Goal: Find specific page/section: Find specific page/section

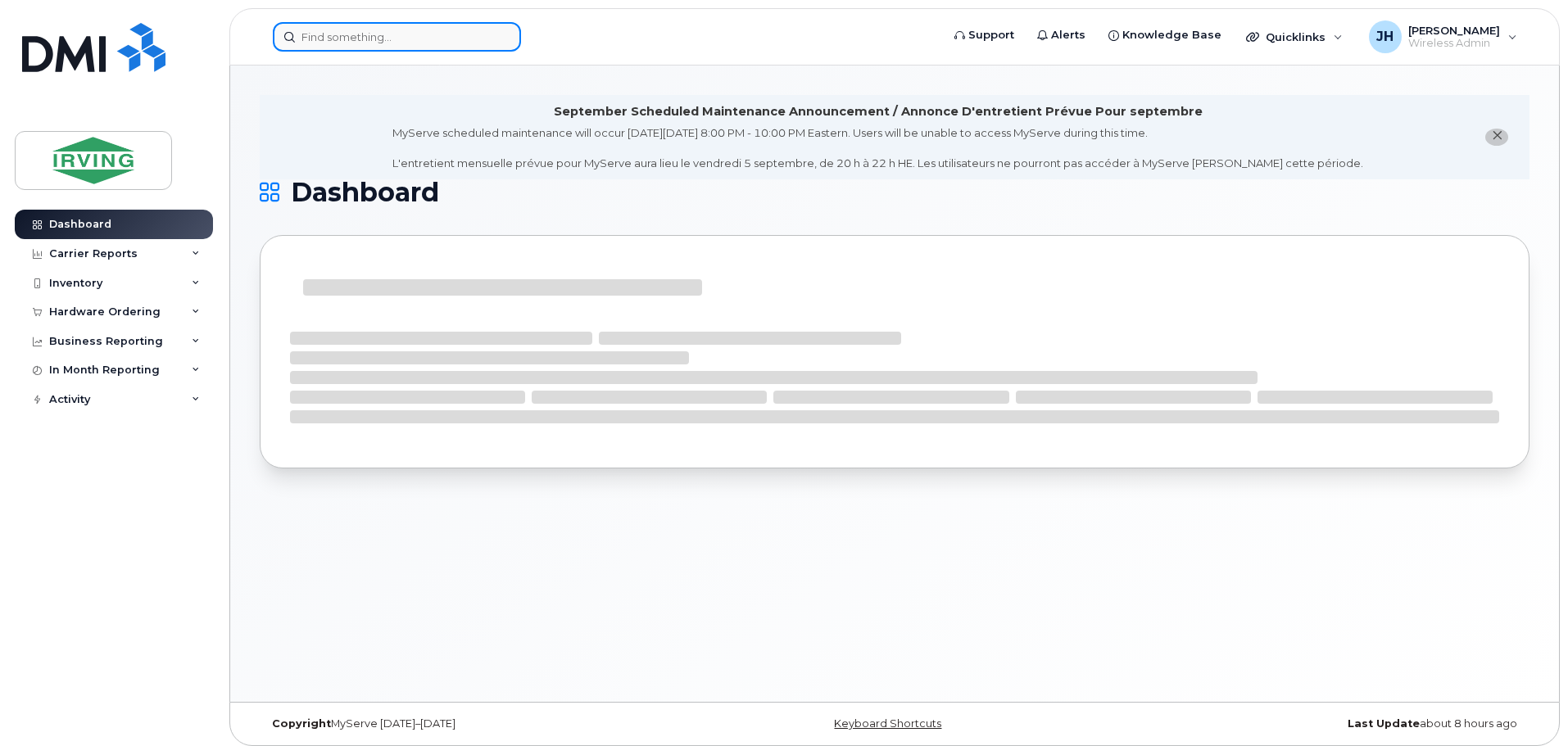
click at [326, 41] on input at bounding box center [396, 36] width 248 height 29
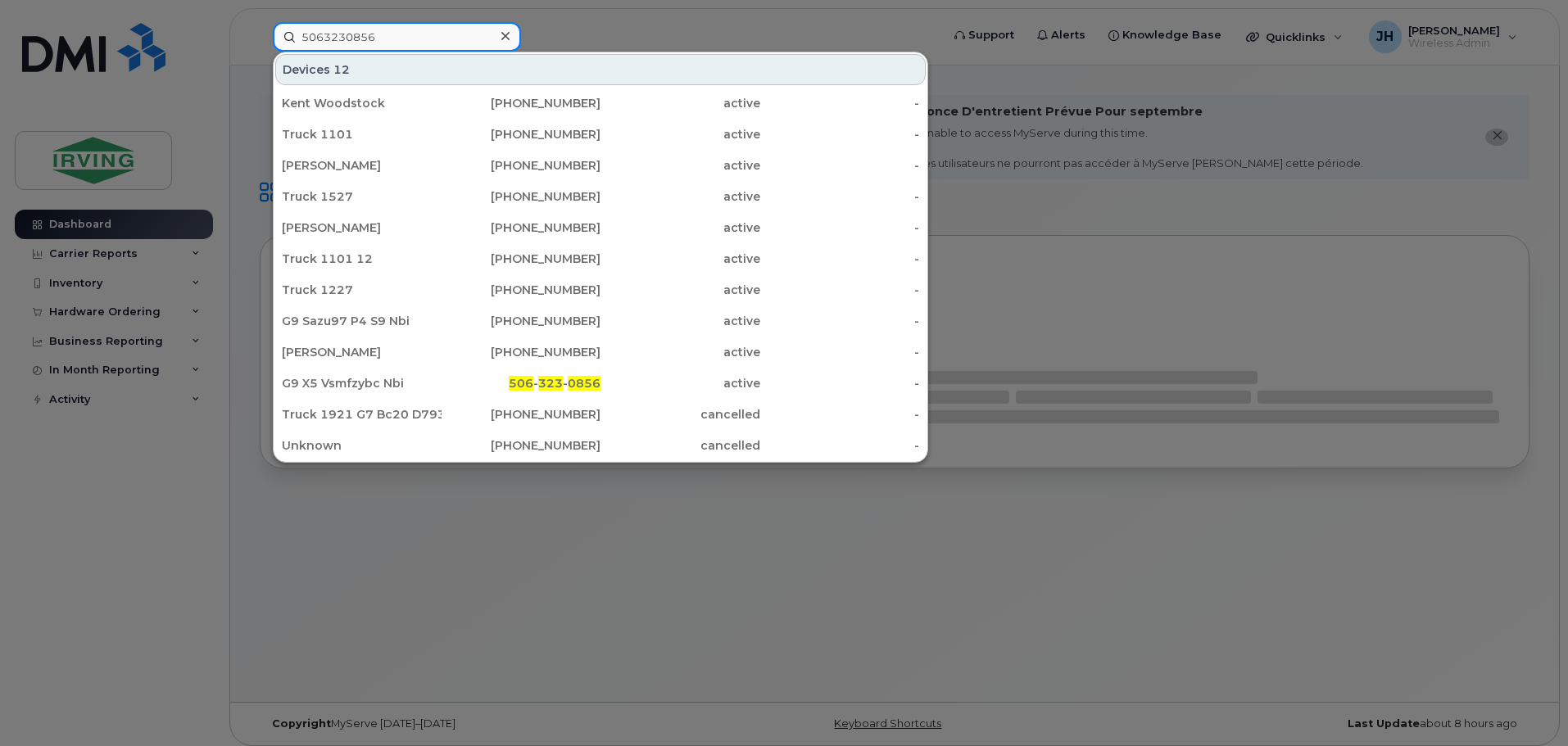
type input "5063230856"
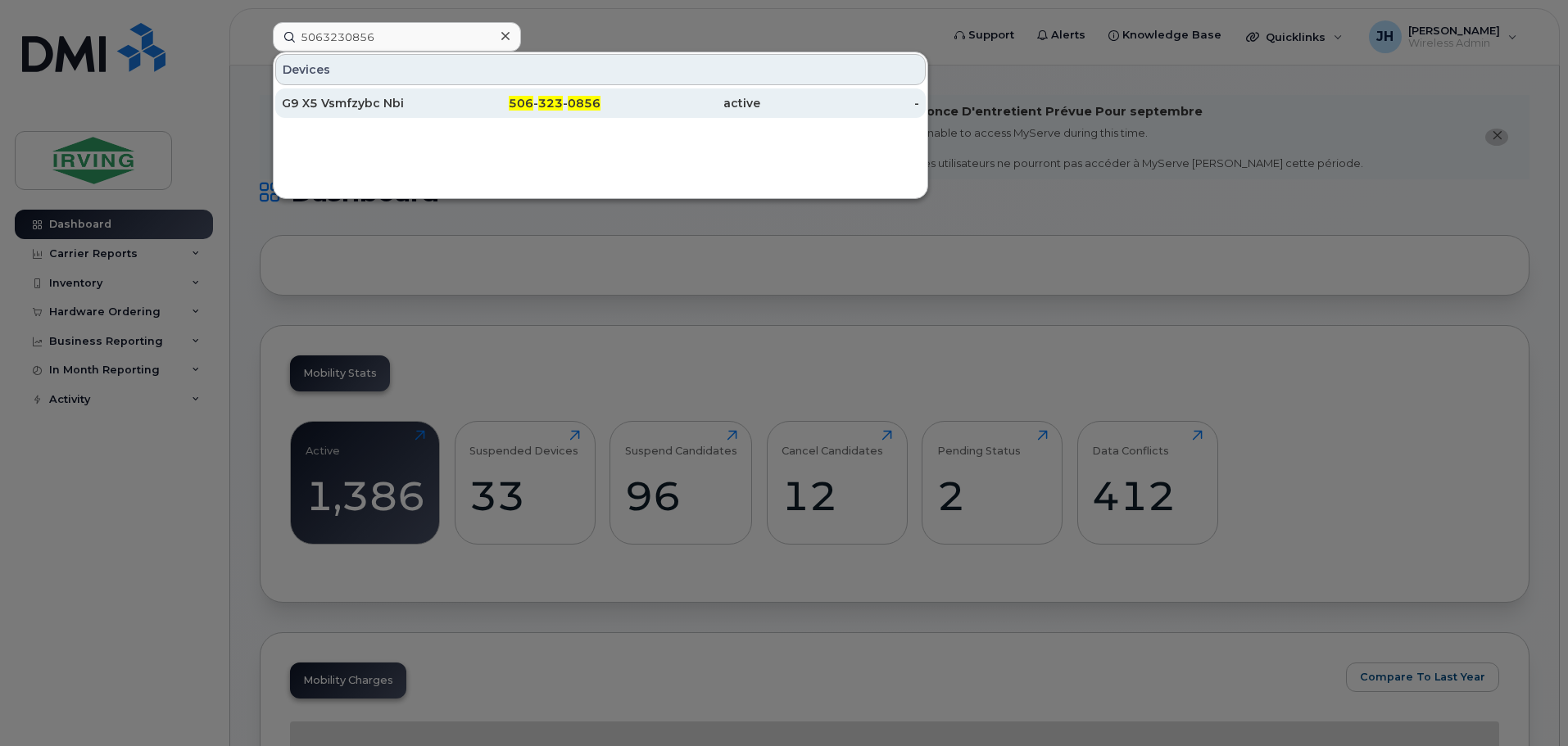
click at [356, 104] on div "G9 X5 Vsmfzybc Nbi" at bounding box center [361, 103] width 160 height 17
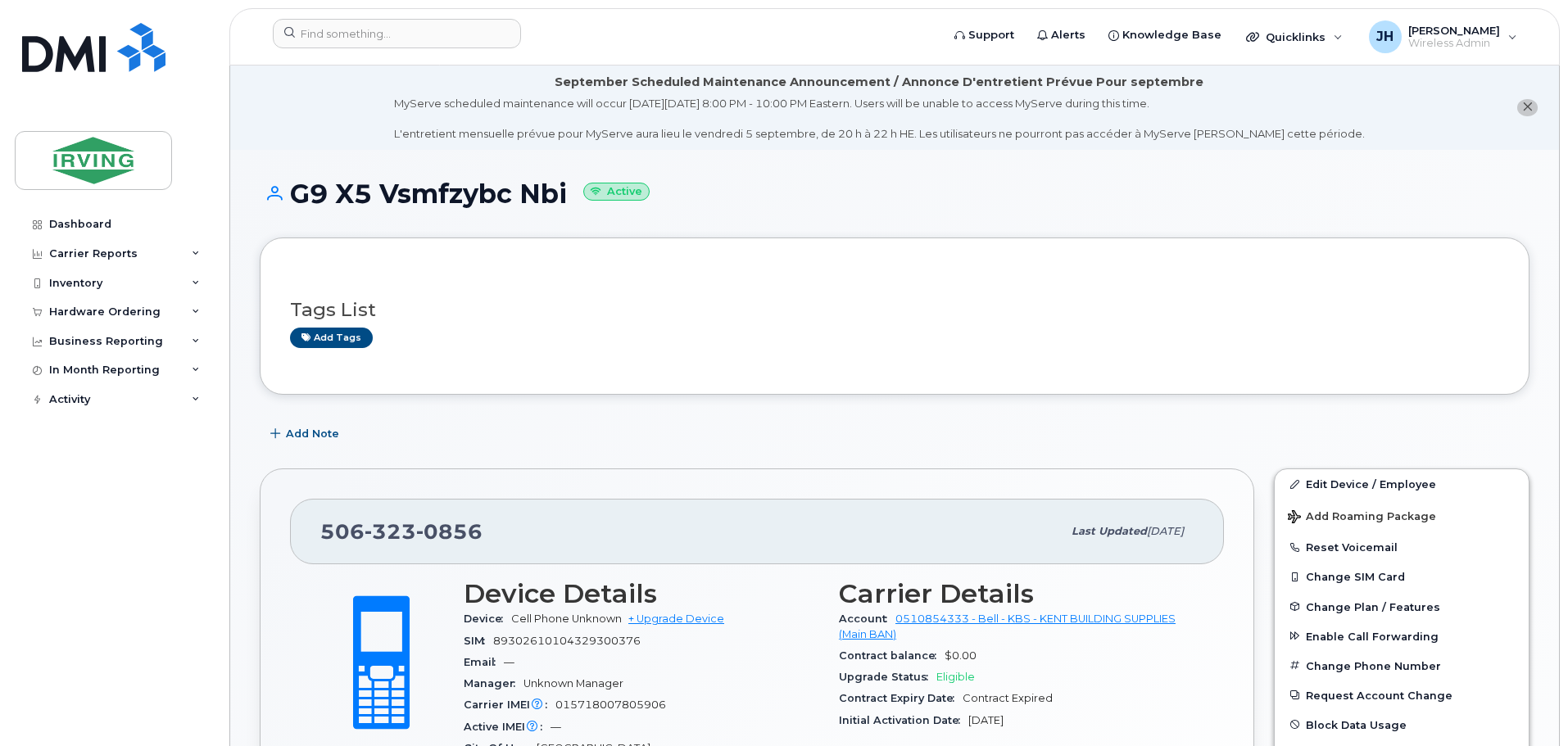
click at [569, 194] on h1 "G9 X5 Vsmfzybc Nbi Active" at bounding box center [894, 193] width 1270 height 28
drag, startPoint x: 566, startPoint y: 196, endPoint x: 285, endPoint y: 199, distance: 281.0
click at [285, 199] on h1 "G9 X5 Vsmfzybc Nbi Active" at bounding box center [894, 193] width 1270 height 28
click at [541, 199] on h1 "G9 X5 Vsmfzybc Nbi Active" at bounding box center [894, 193] width 1270 height 28
drag, startPoint x: 566, startPoint y: 190, endPoint x: 294, endPoint y: 193, distance: 272.0
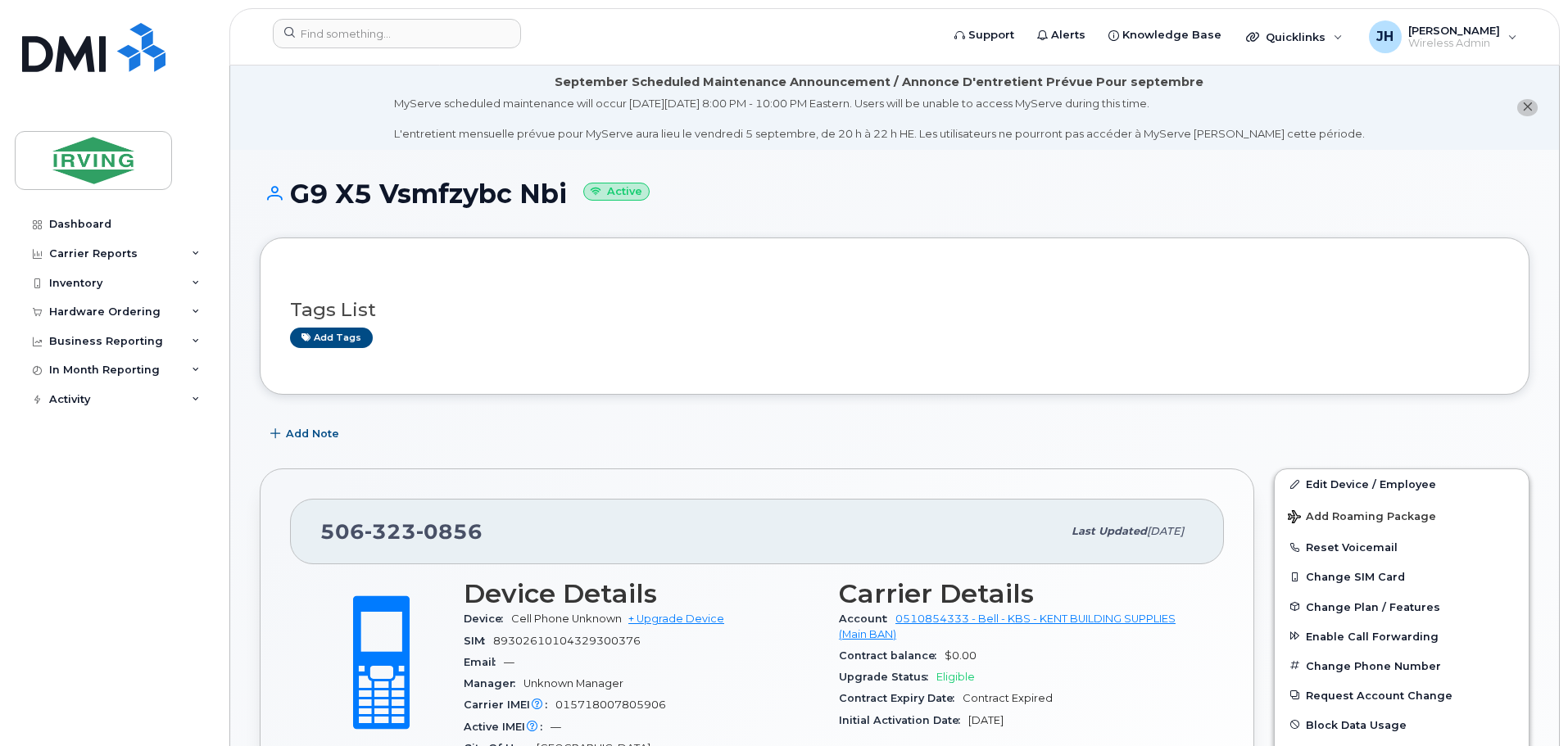
click at [294, 193] on h1 "G9 X5 Vsmfzybc Nbi Active" at bounding box center [894, 193] width 1270 height 28
copy h1 "G9 X5 Vsmfzybc Nbi"
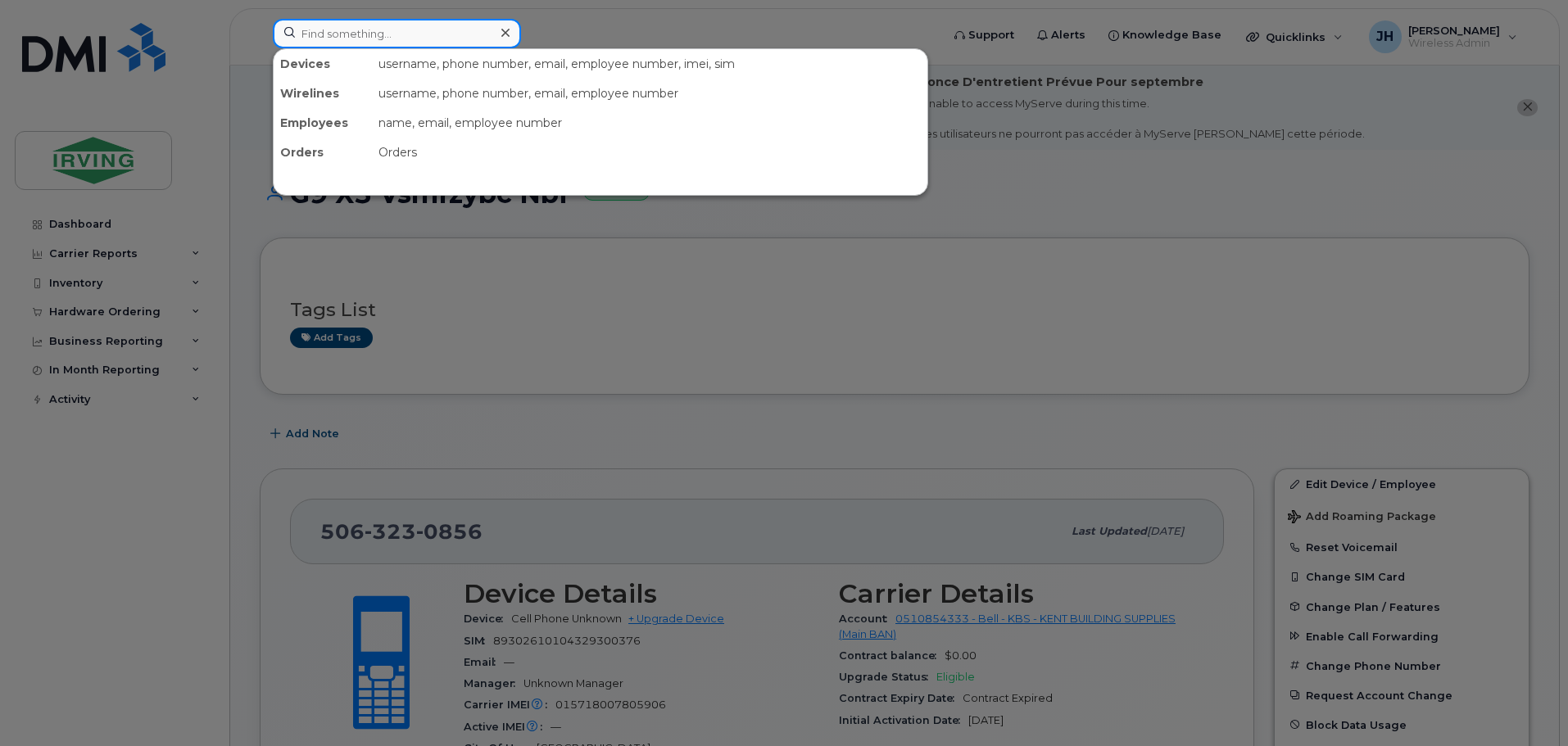
click at [316, 34] on input at bounding box center [396, 33] width 248 height 29
type input "3237814"
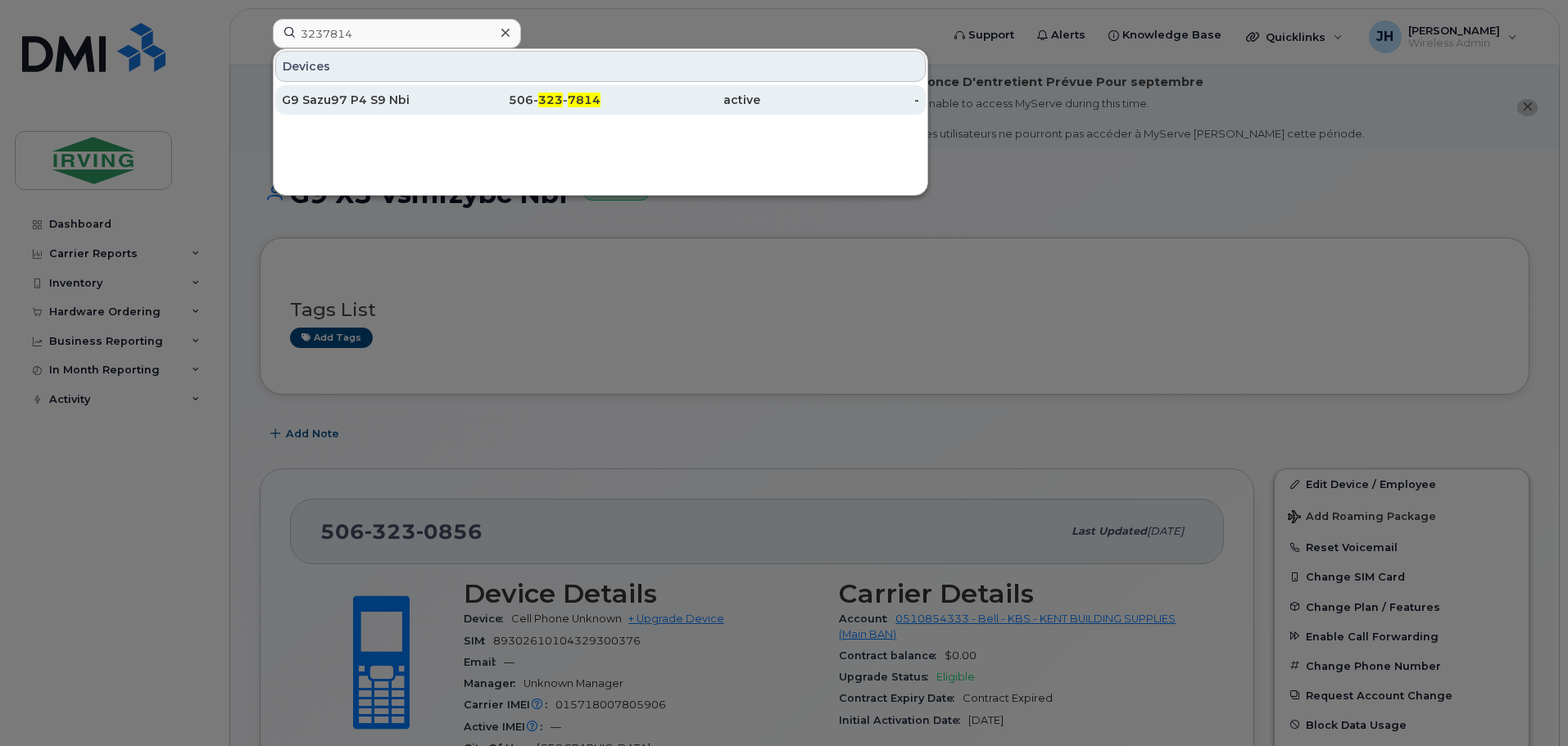
click at [360, 90] on div "G9 Sazu97 P4 S9 Nbi" at bounding box center [361, 100] width 160 height 29
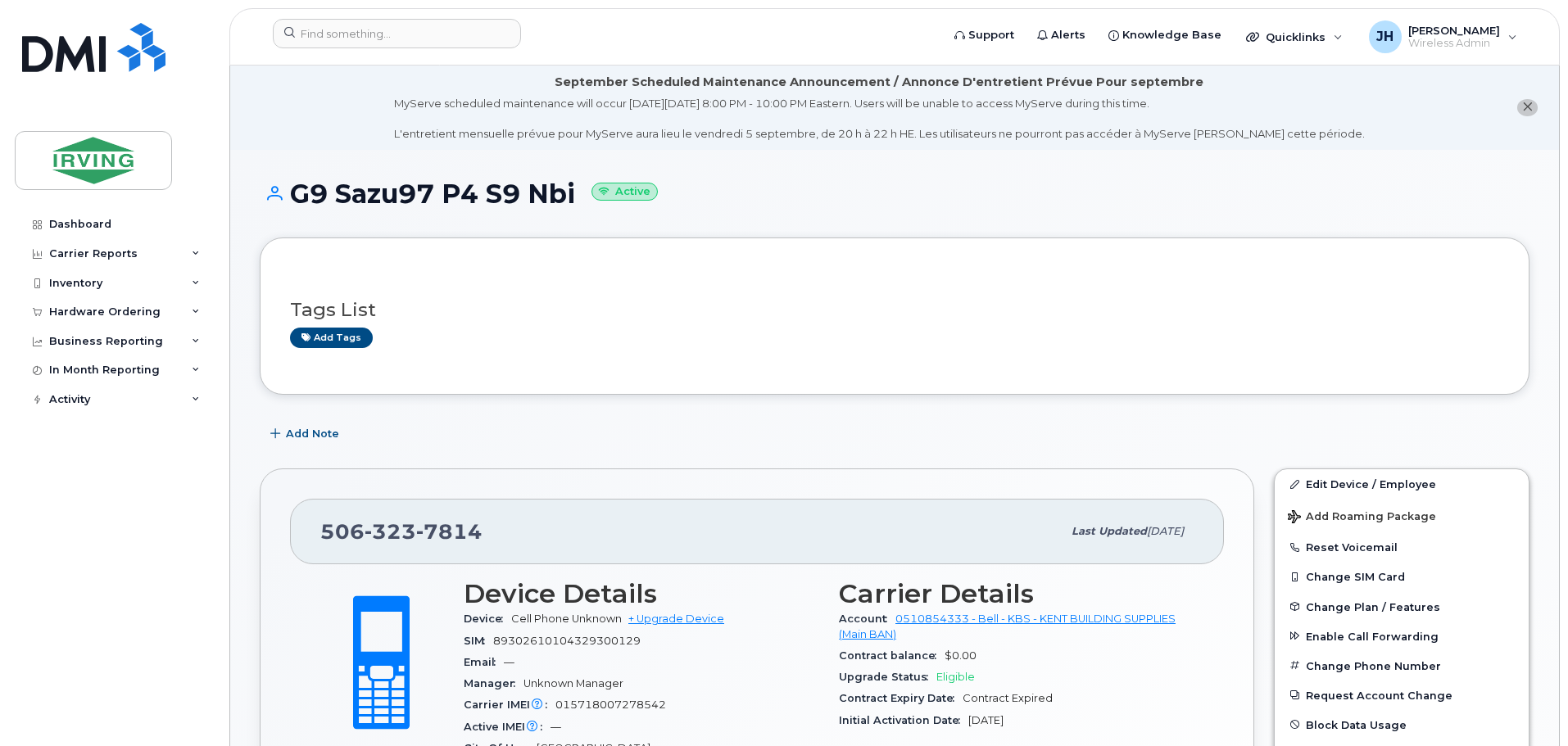
drag, startPoint x: 578, startPoint y: 194, endPoint x: 294, endPoint y: 198, distance: 284.0
click at [294, 198] on h1 "G9 Sazu97 P4 S9 Nbi Active" at bounding box center [894, 193] width 1270 height 28
copy h1 "G9 Sazu97 P4 S9 Nbi"
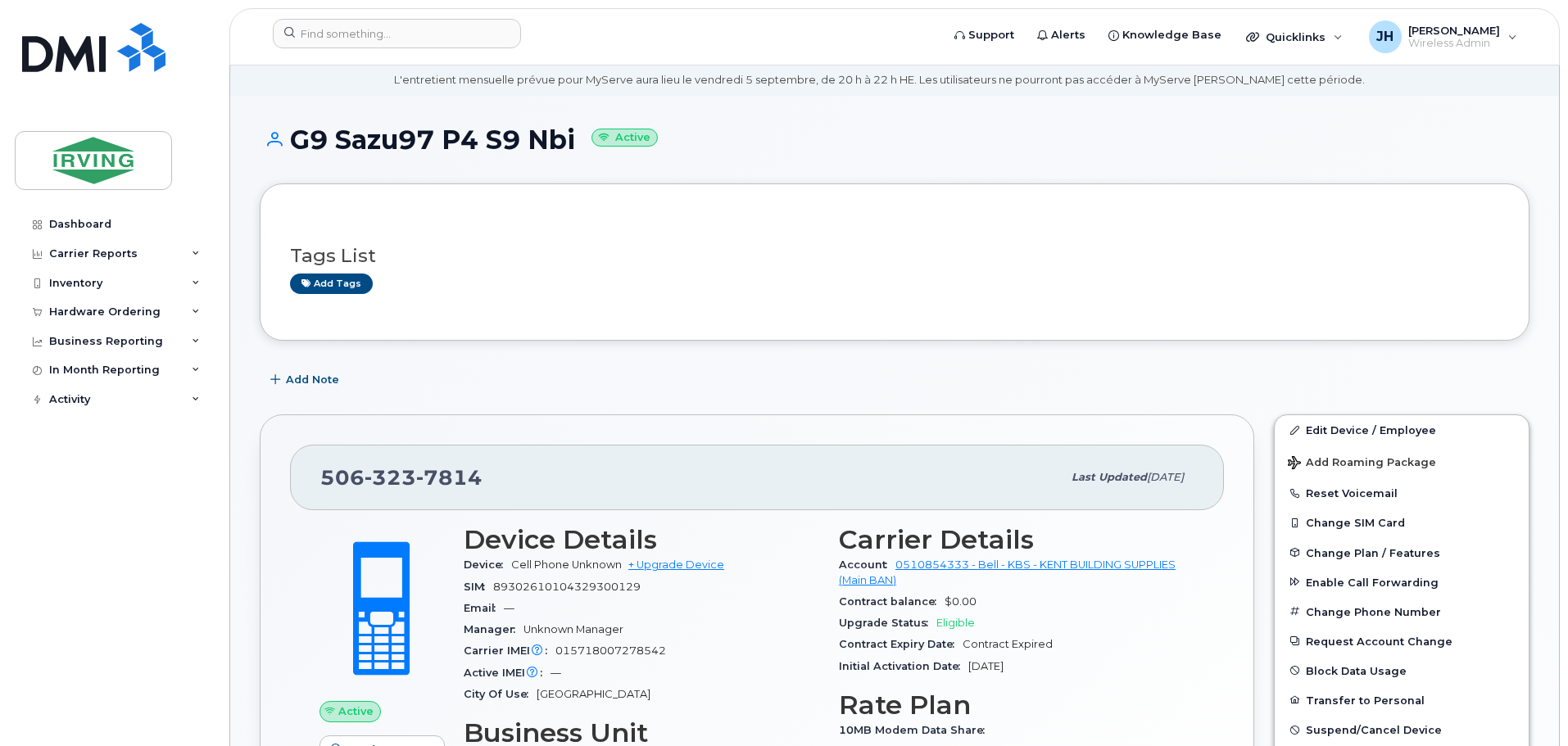
scroll to position [245, 0]
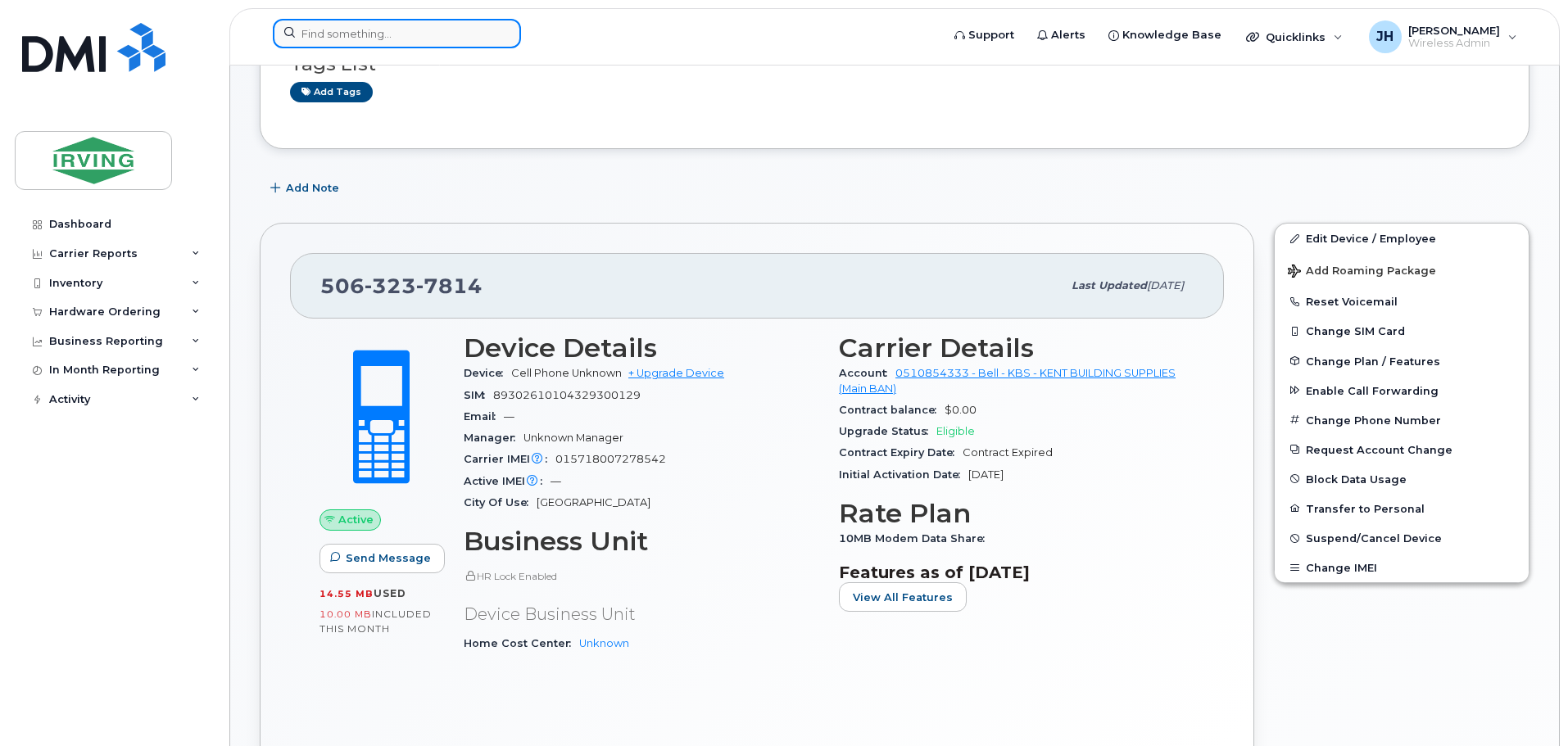
click at [393, 30] on input at bounding box center [396, 33] width 248 height 29
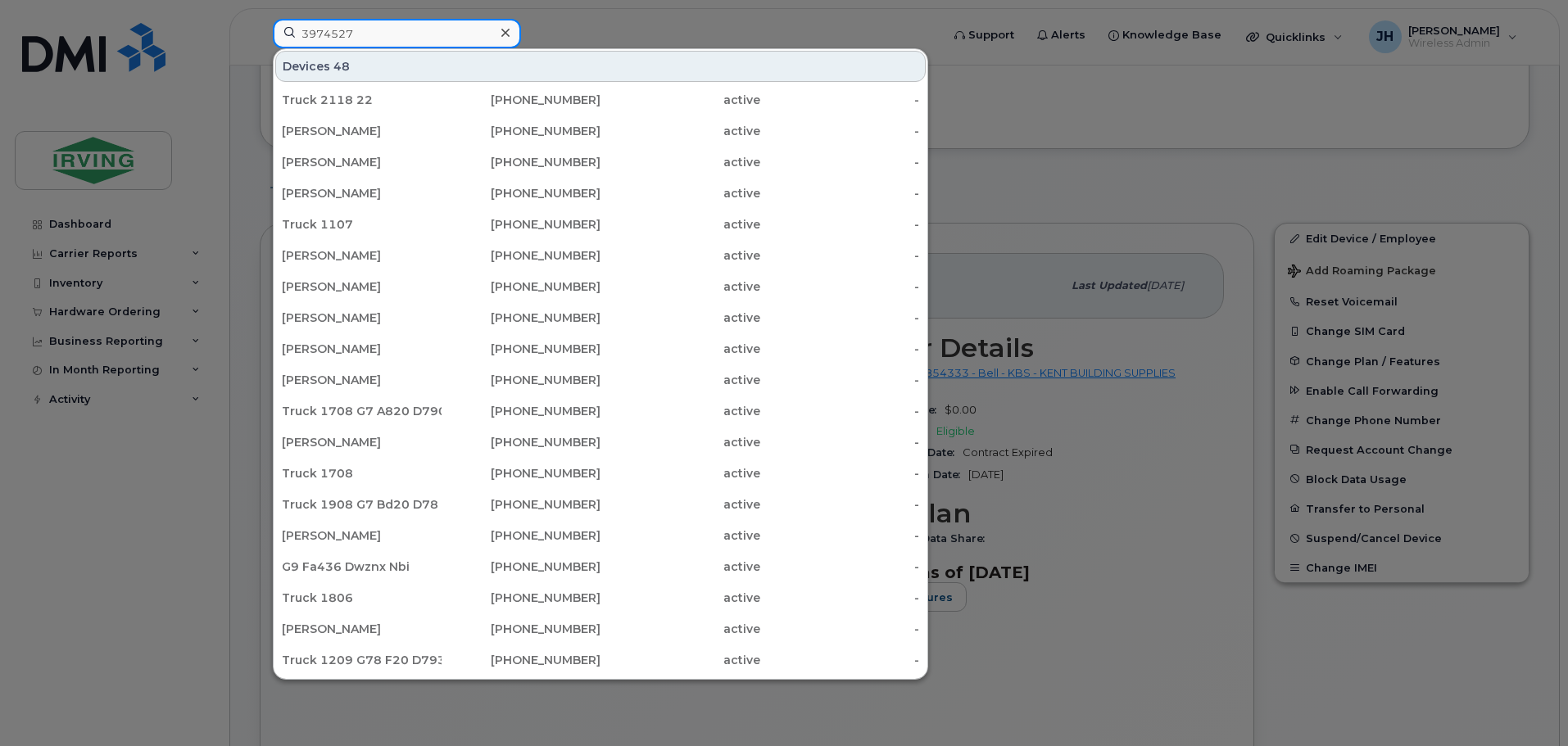
type input "3974527"
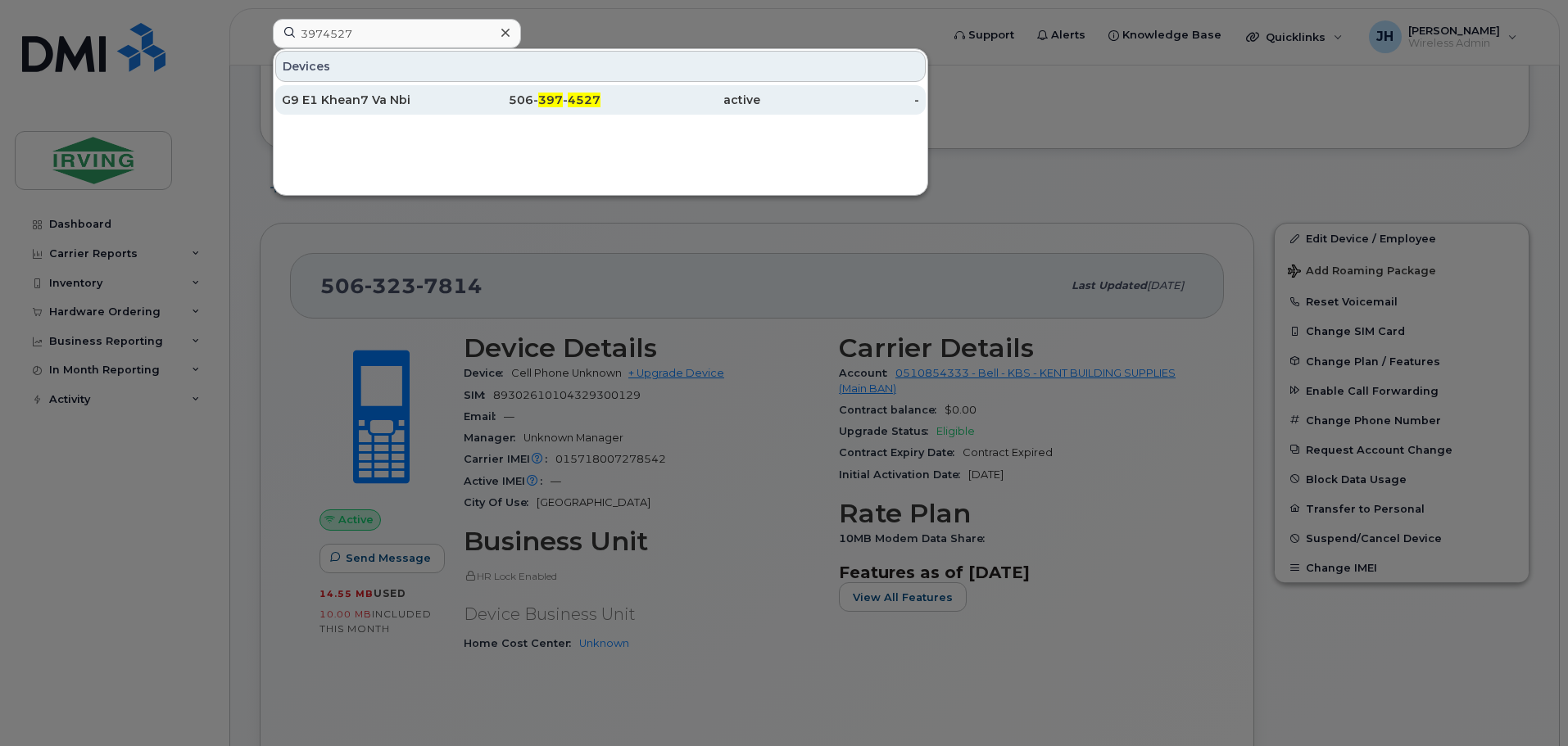
click at [403, 106] on div "G9 E1 Khean7 Va Nbi" at bounding box center [361, 100] width 160 height 17
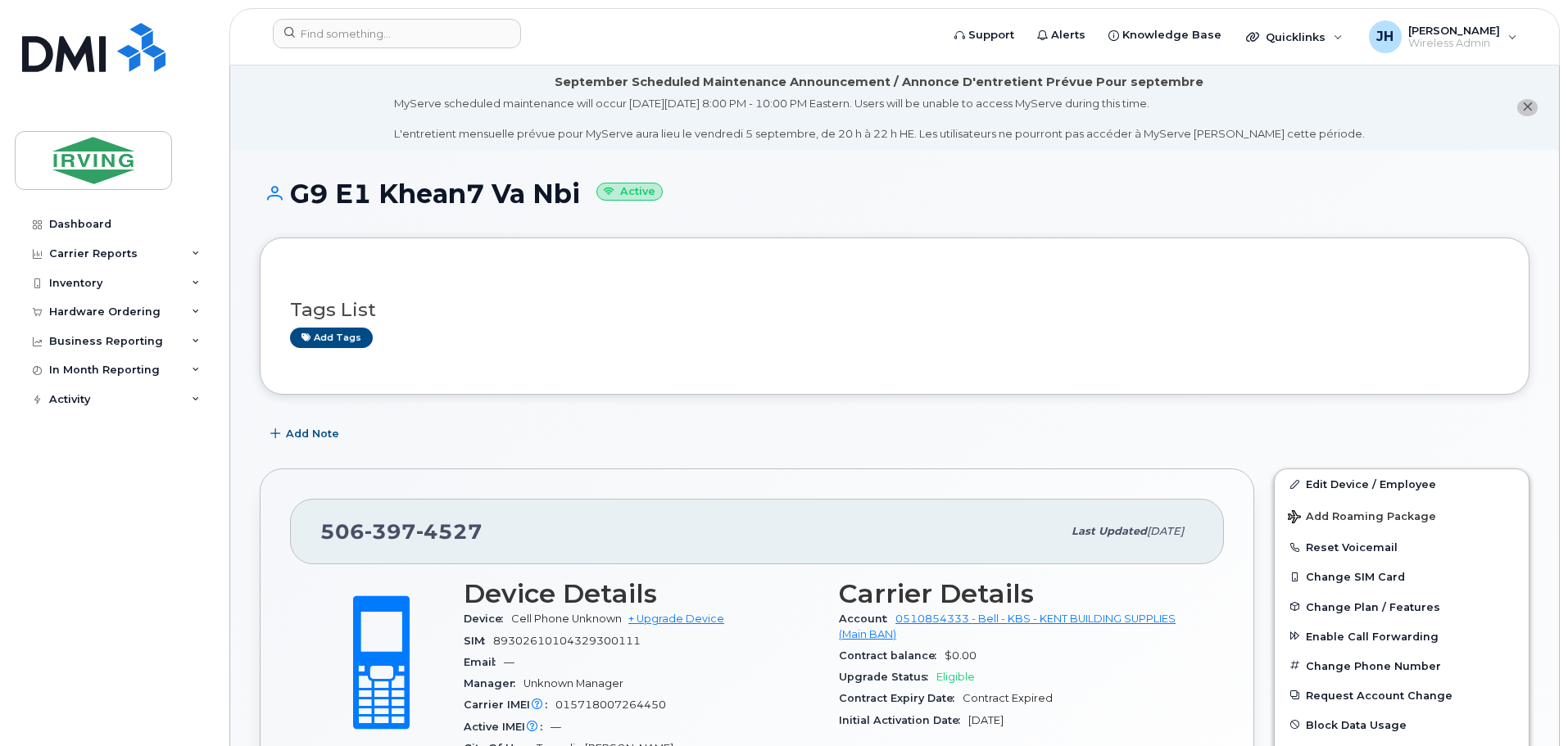
drag, startPoint x: 582, startPoint y: 199, endPoint x: 300, endPoint y: 202, distance: 282.0
click at [300, 202] on h1 "G9 E1 Khean7 Va Nbi Active" at bounding box center [894, 193] width 1270 height 28
copy h1 "G9 E1 Khean7 Va Nbi"
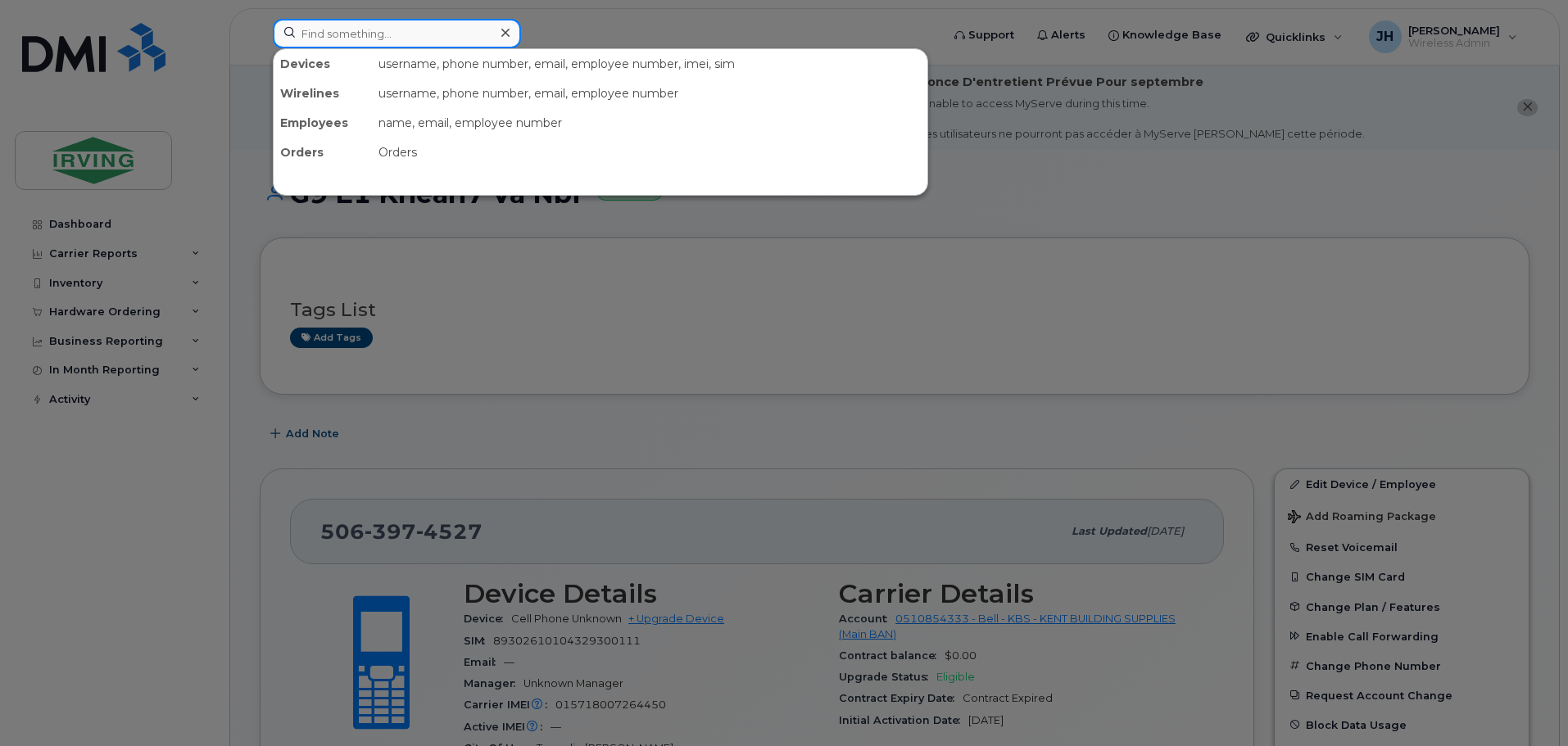
click at [360, 35] on input at bounding box center [396, 33] width 248 height 29
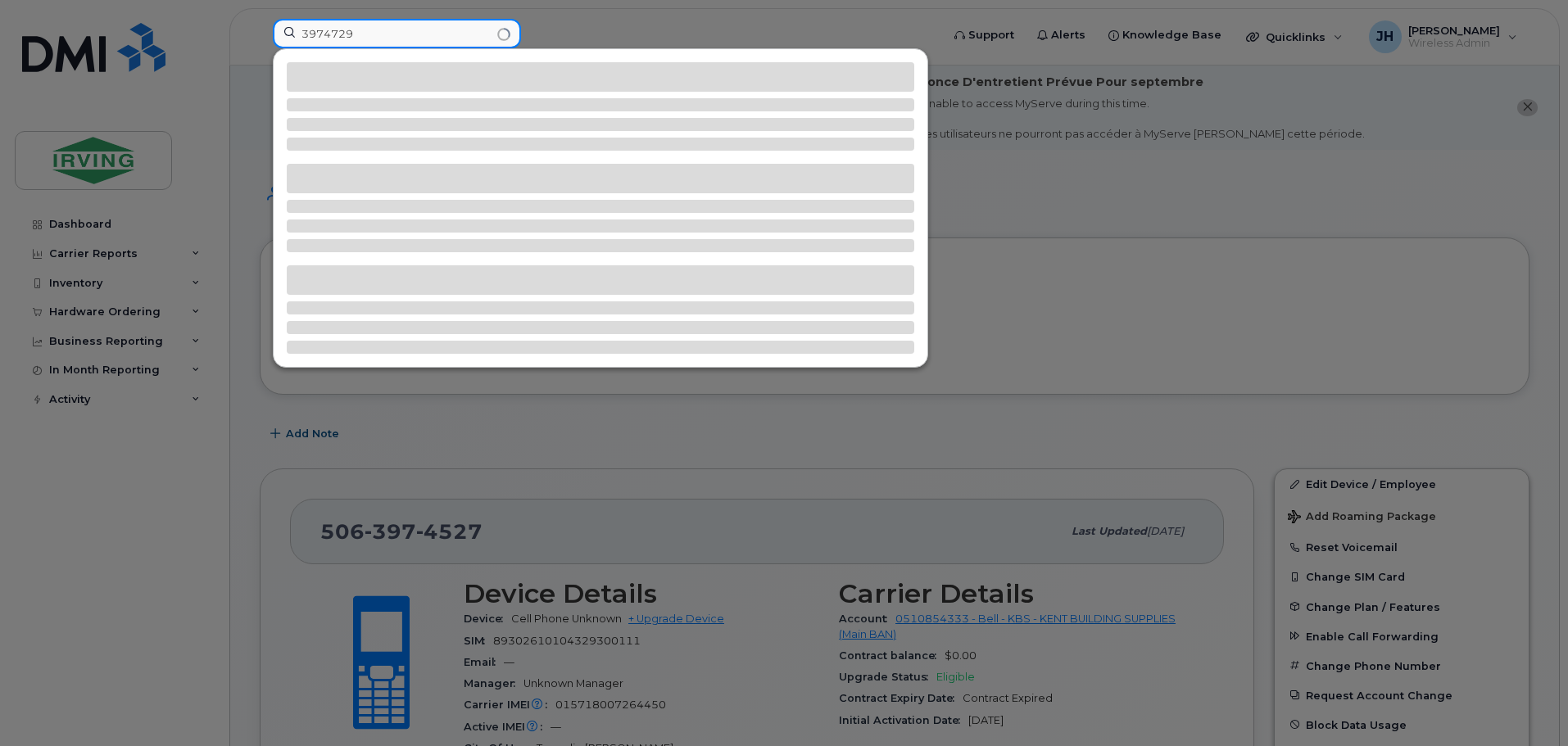
type input "3974729"
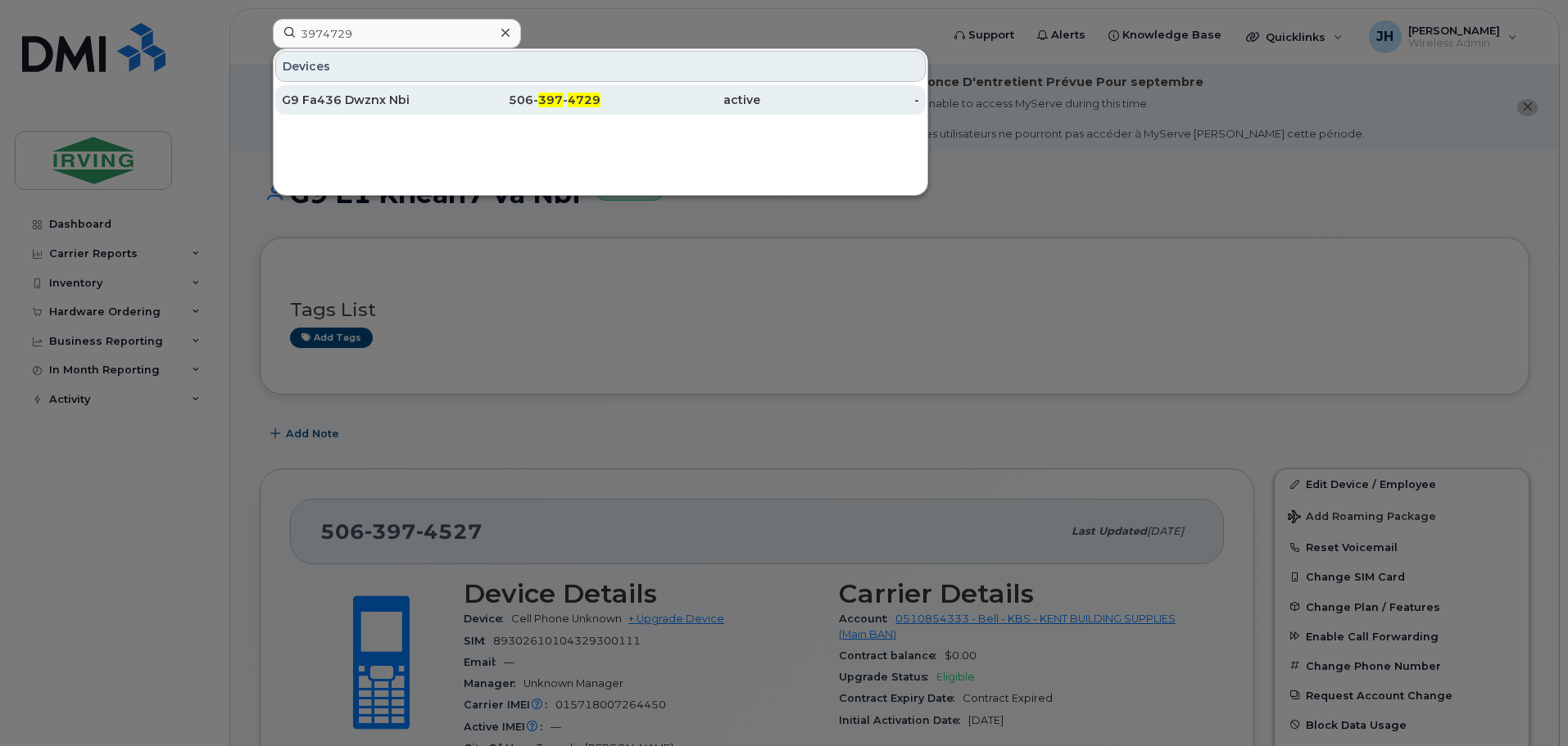
click at [383, 103] on div "G9 Fa436 Dwznx Nbi" at bounding box center [361, 100] width 160 height 17
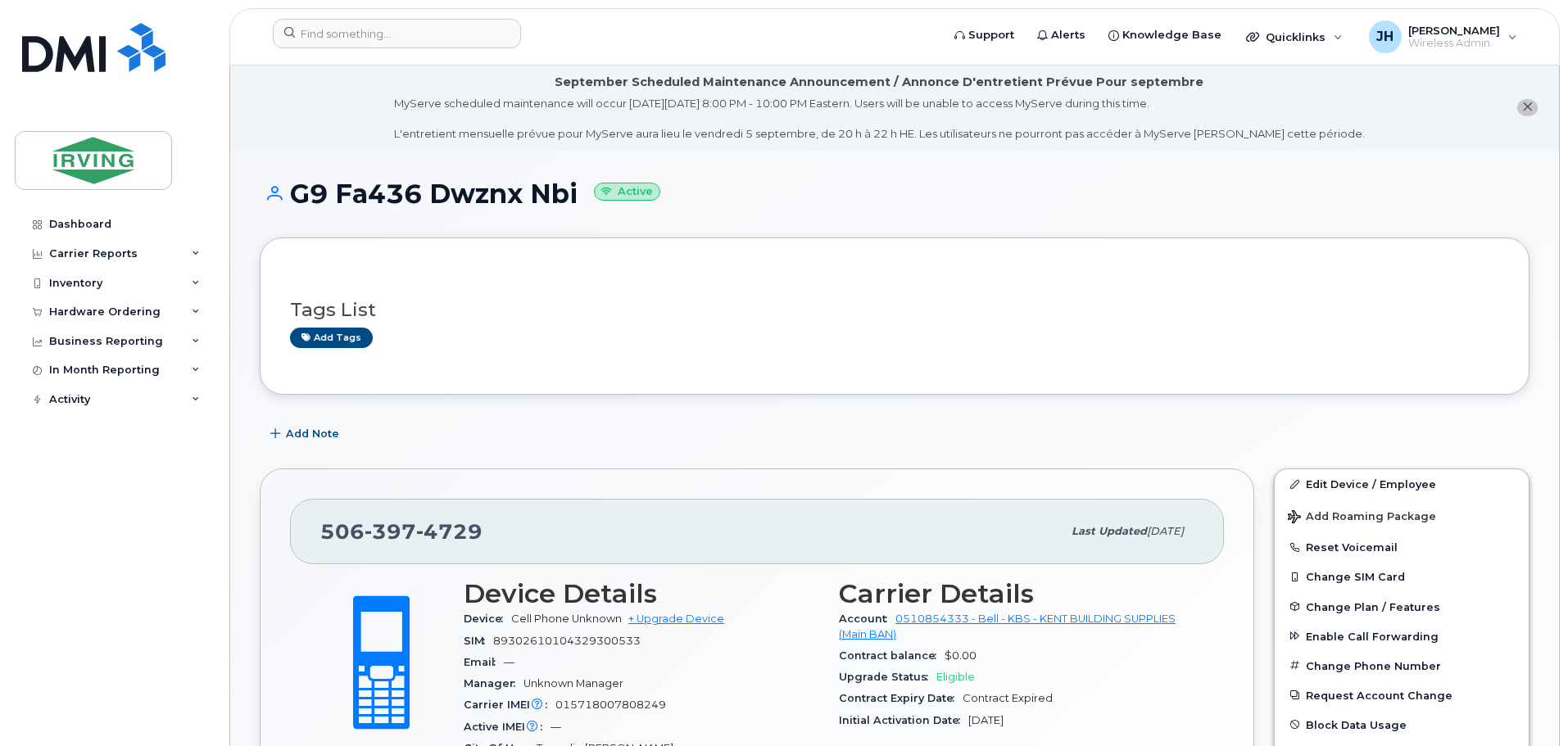
drag, startPoint x: 578, startPoint y: 191, endPoint x: 296, endPoint y: 198, distance: 282.1
click at [296, 198] on h1 "G9 Fa436 Dwznx Nbi Active" at bounding box center [894, 193] width 1270 height 28
copy h1 "G9 Fa436 Dwznx Nbi"
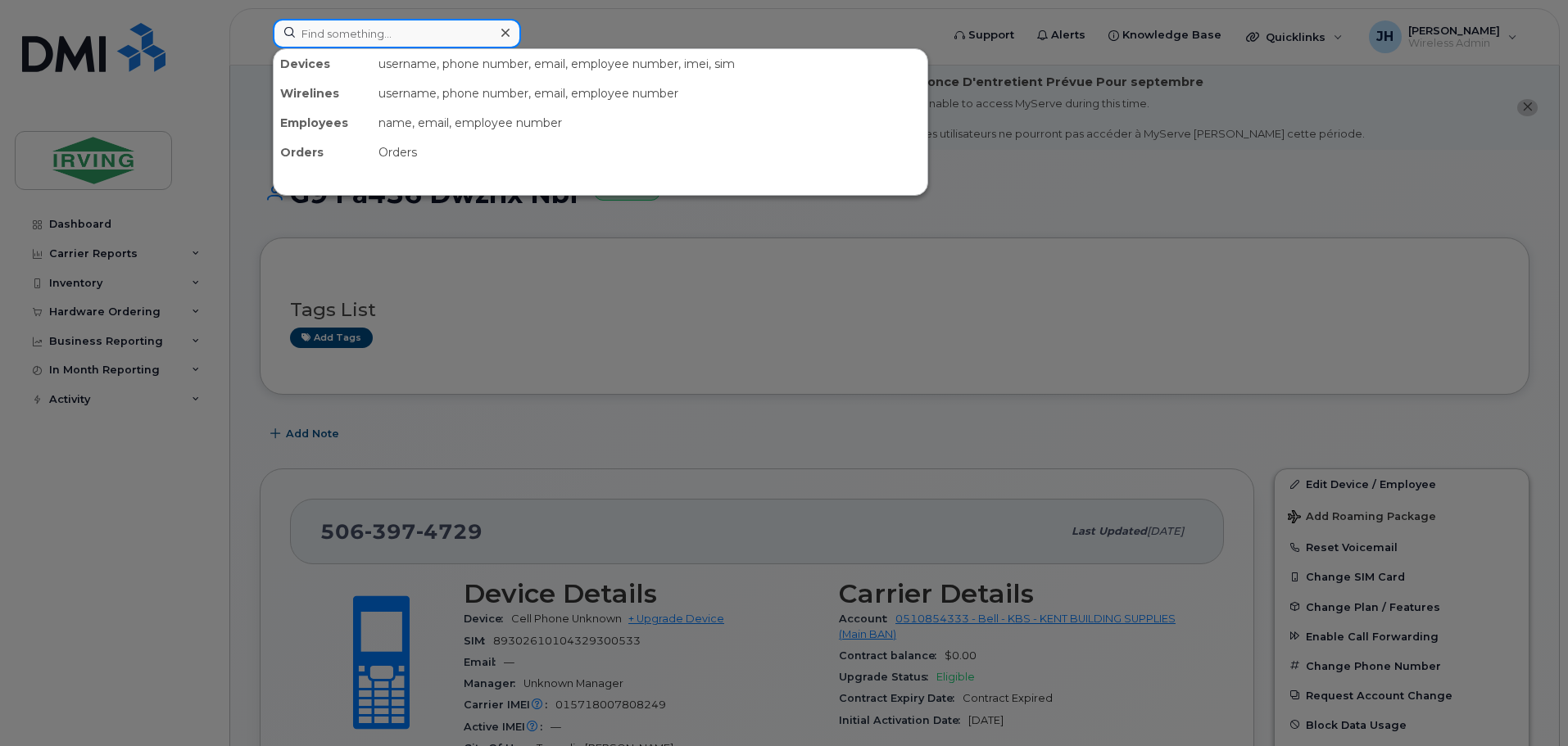
click at [341, 37] on input at bounding box center [396, 33] width 248 height 29
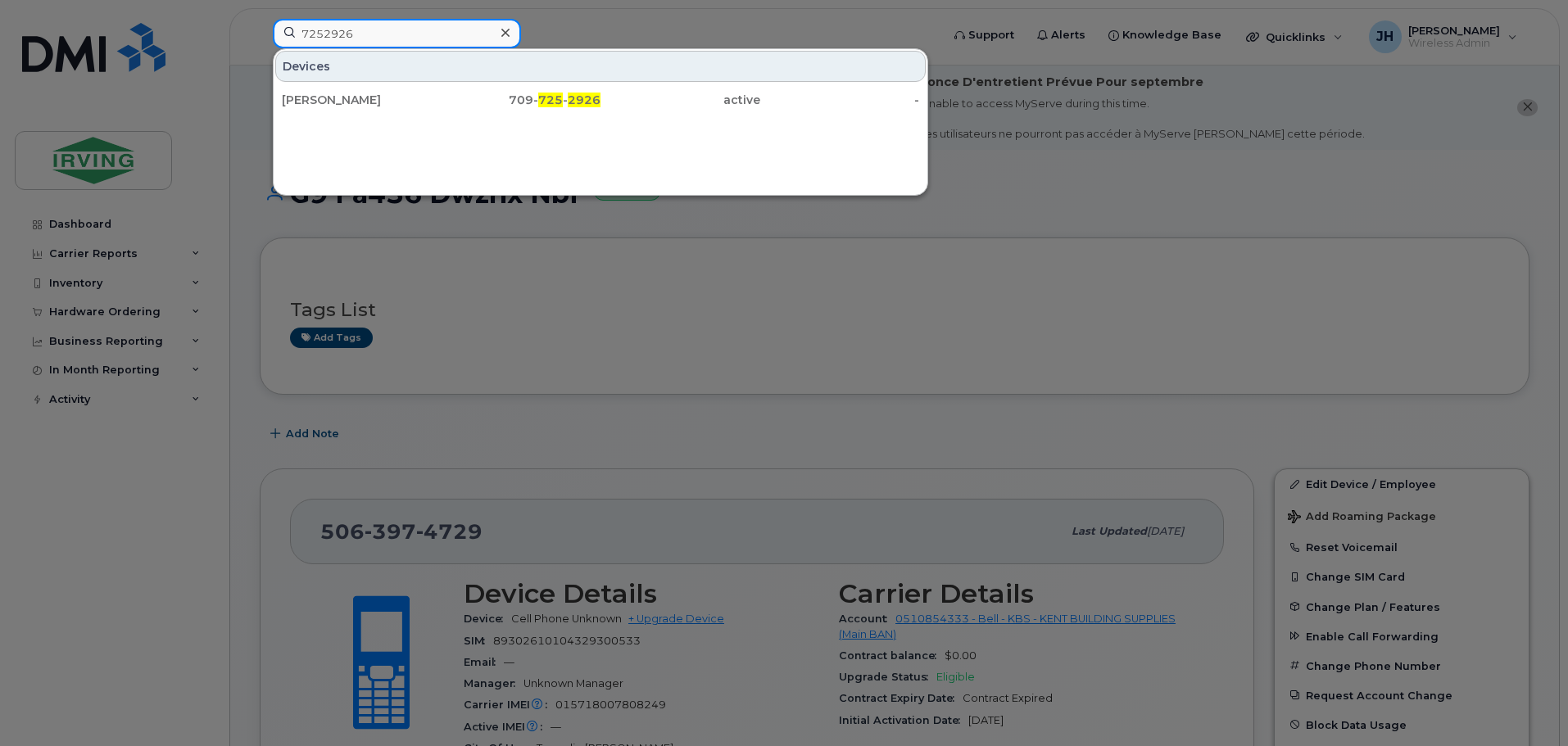
type input "7252926"
drag, startPoint x: 386, startPoint y: 102, endPoint x: 23, endPoint y: 311, distance: 418.9
click at [386, 102] on div "[PERSON_NAME]" at bounding box center [361, 100] width 160 height 17
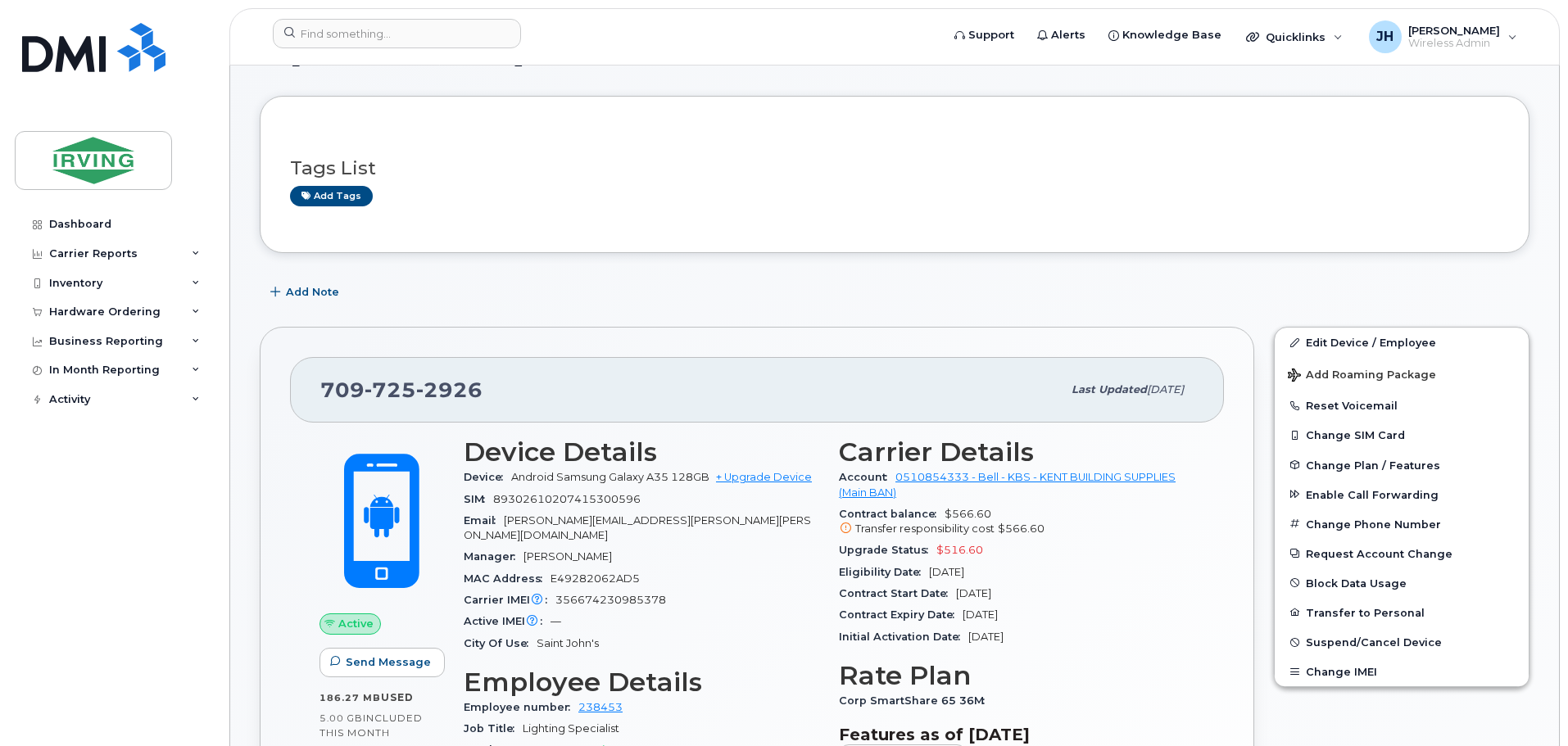
scroll to position [164, 0]
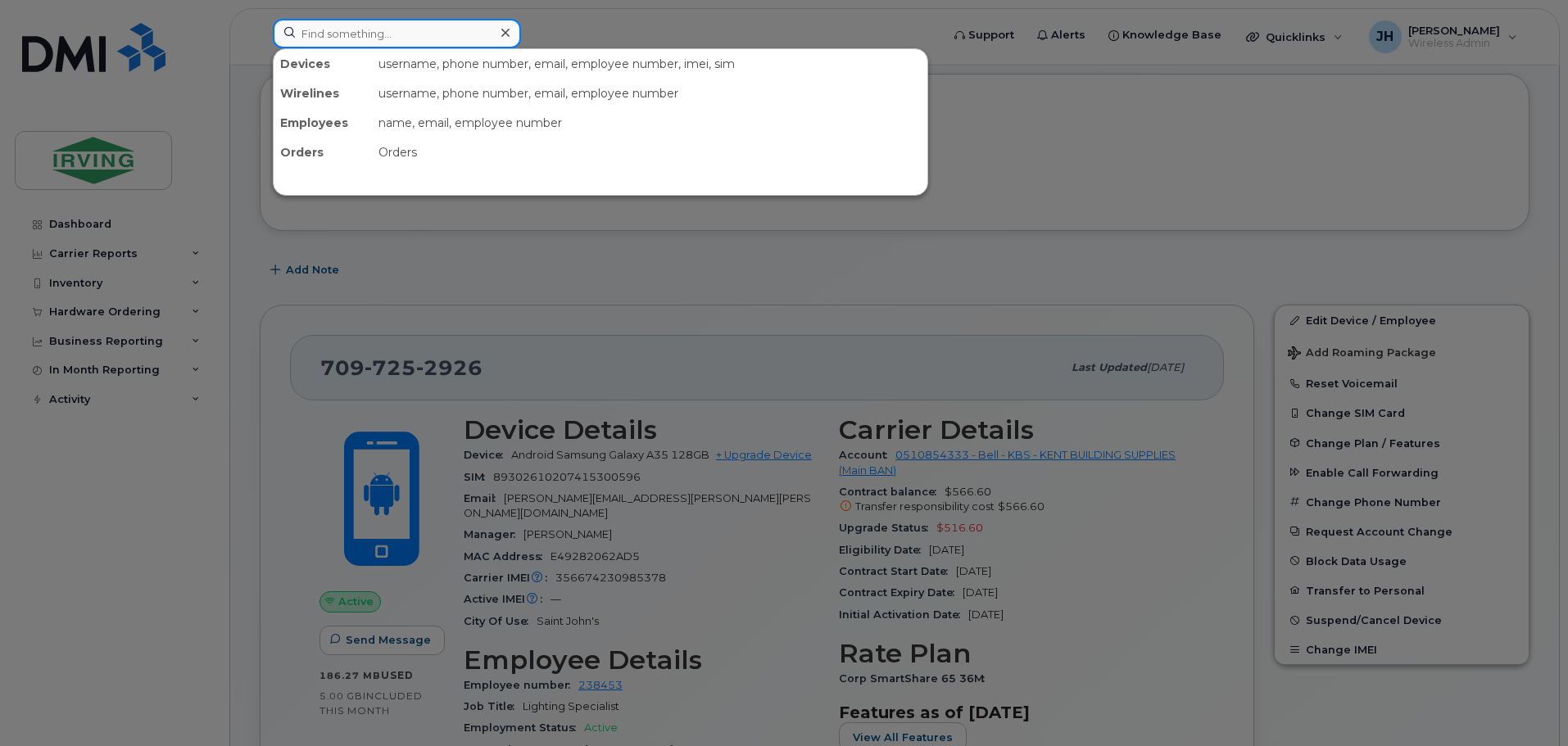
click at [320, 41] on input at bounding box center [396, 33] width 248 height 29
type input "5032365"
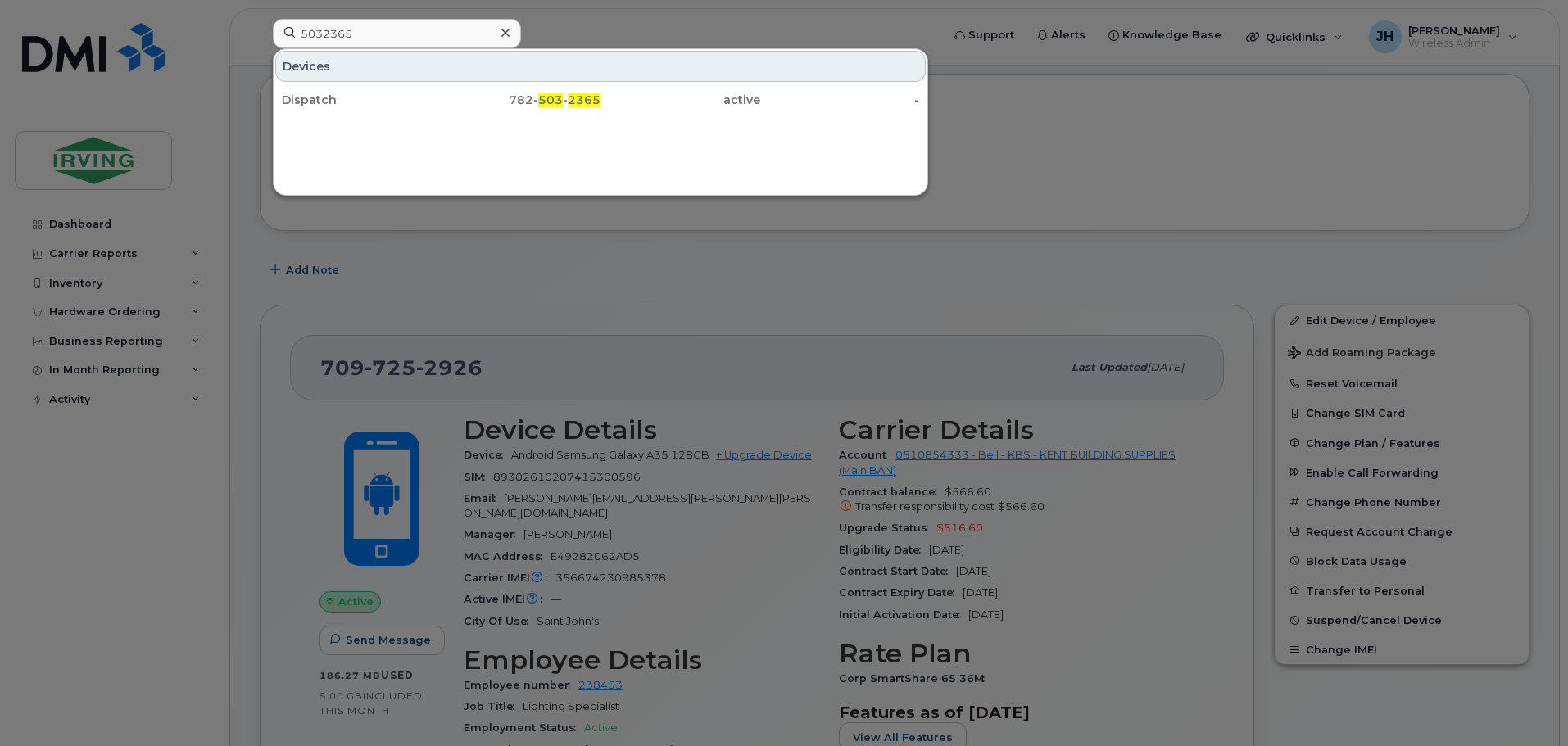
drag, startPoint x: 343, startPoint y: 92, endPoint x: 48, endPoint y: 172, distance: 305.7
click at [341, 93] on div "Dispatch" at bounding box center [361, 100] width 160 height 17
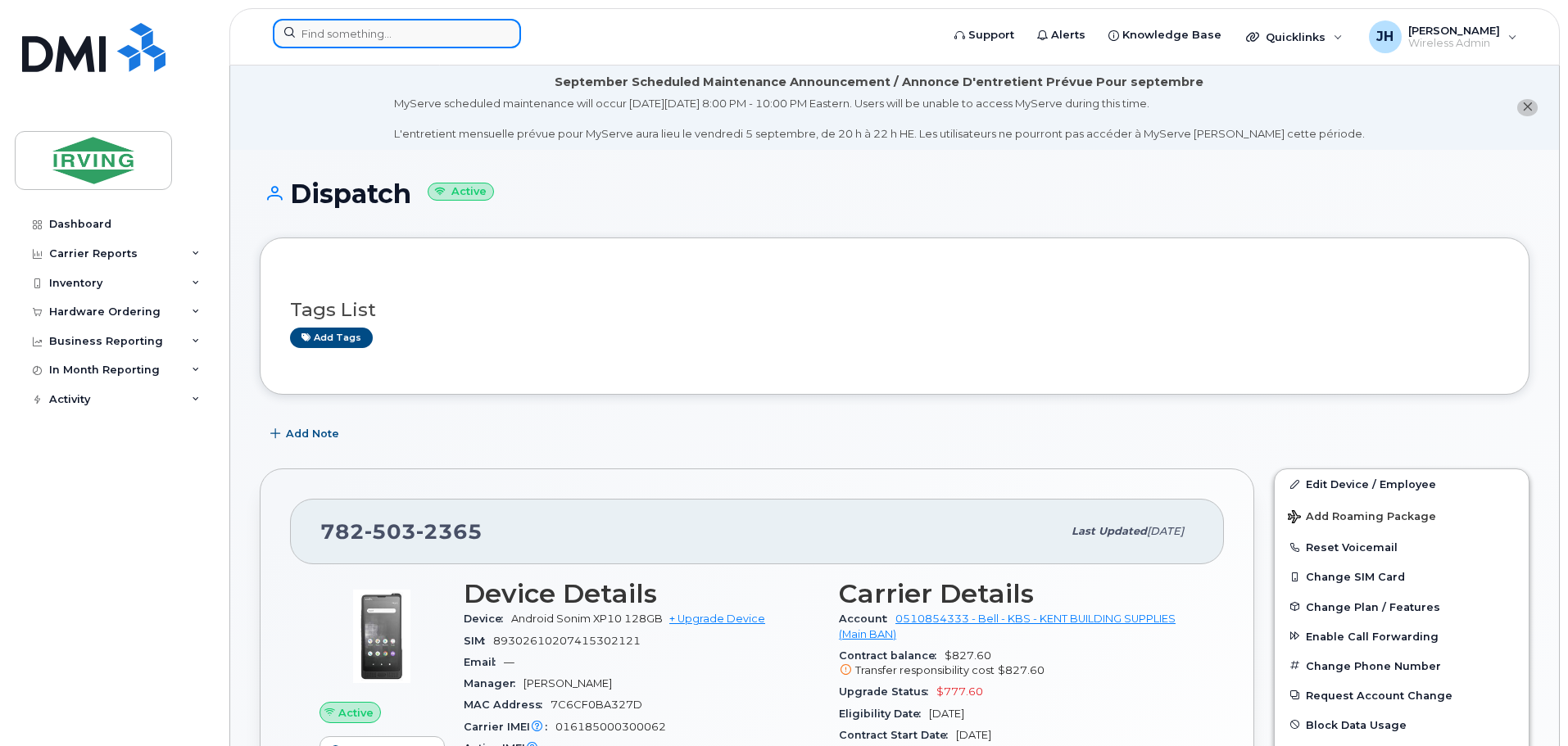
click at [315, 36] on input at bounding box center [396, 33] width 248 height 29
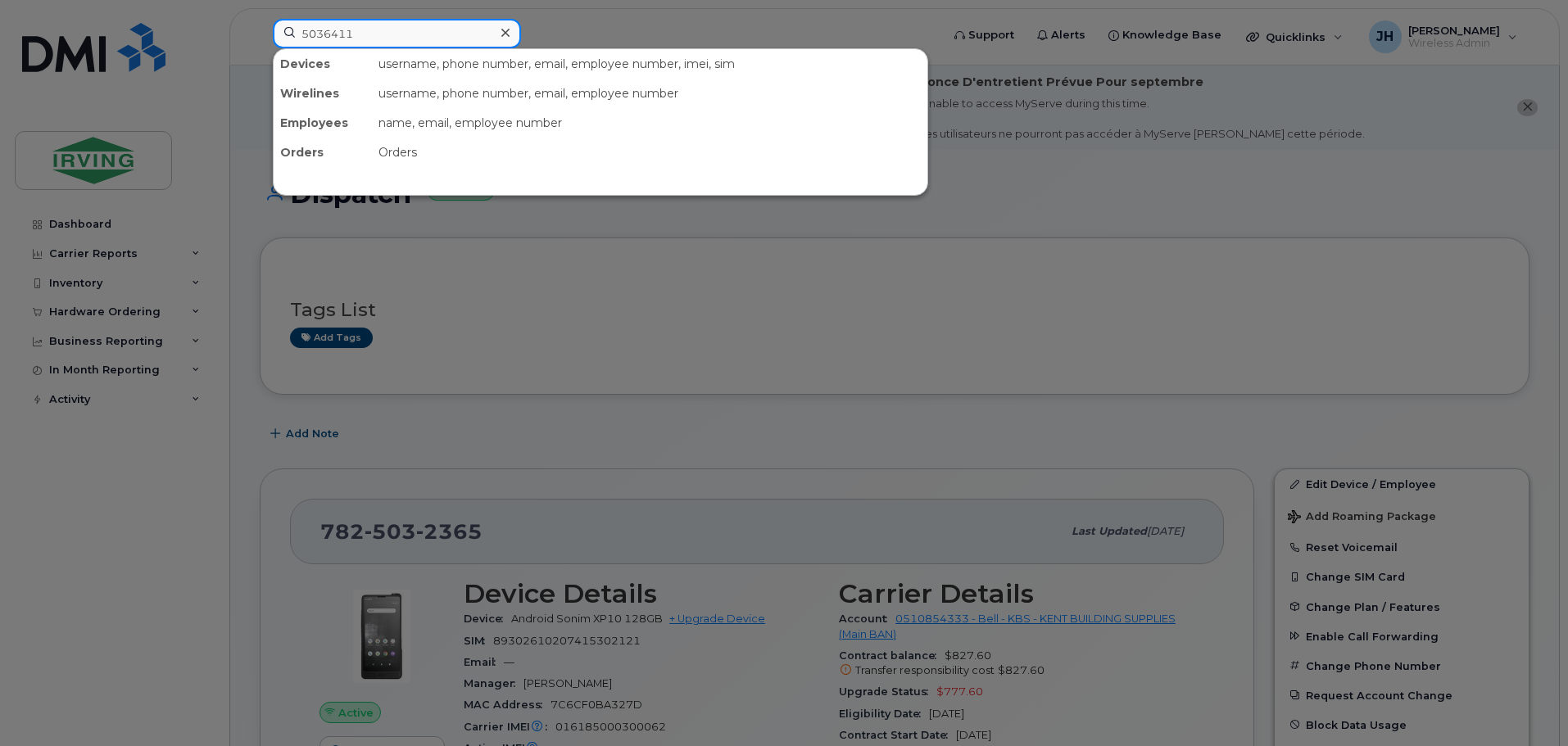
type input "5036411"
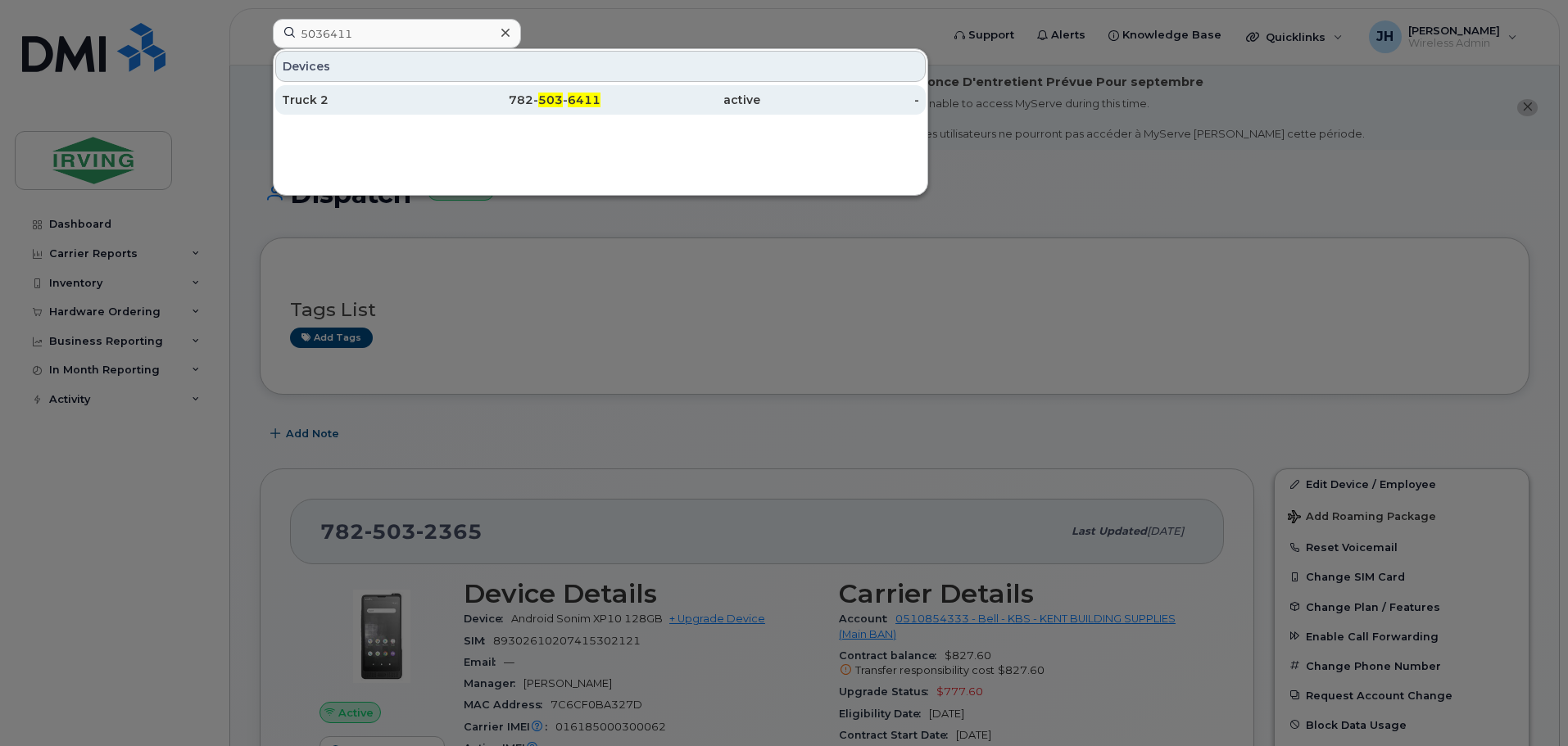
click at [381, 96] on div "Truck 2" at bounding box center [361, 100] width 160 height 17
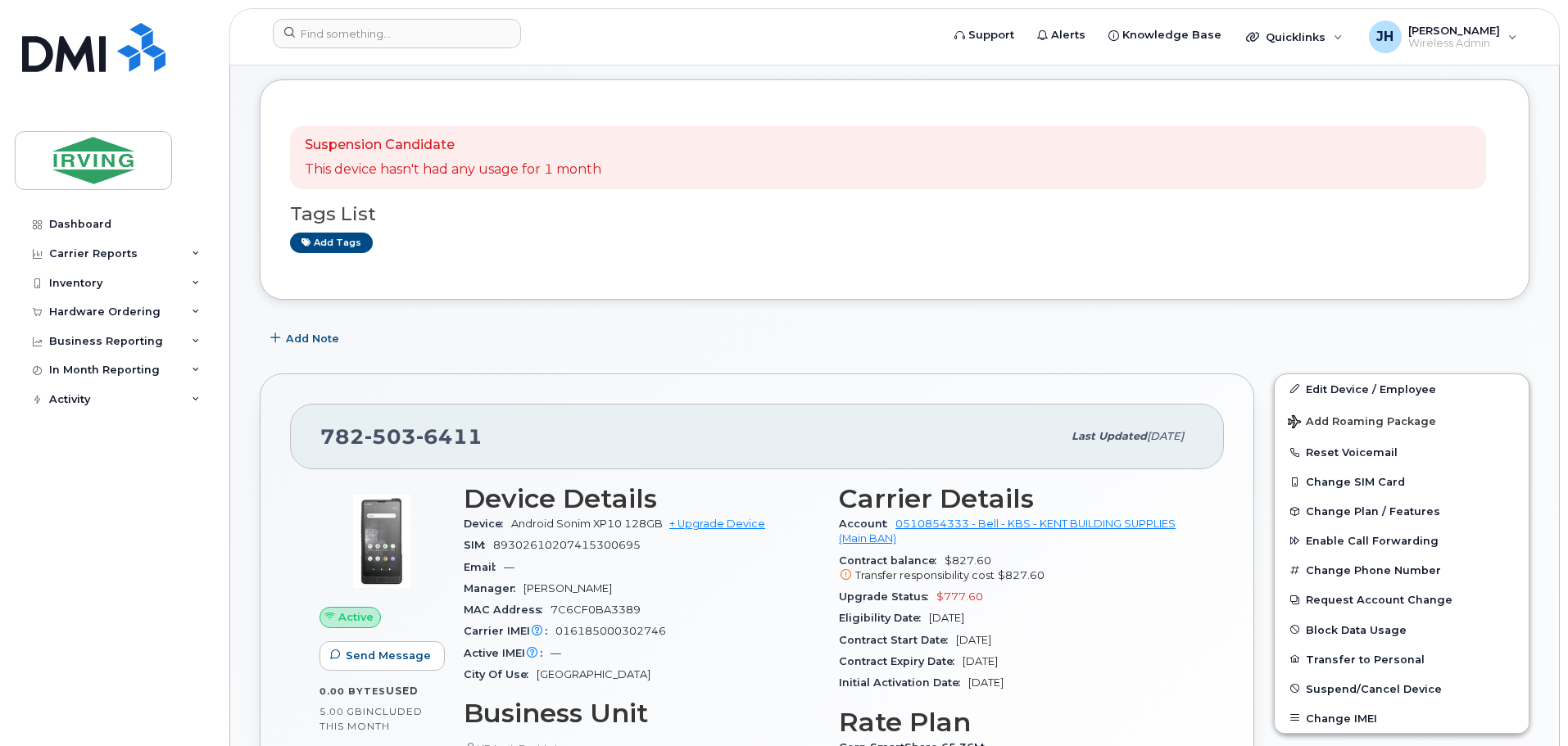
scroll to position [164, 0]
